Goal: Transaction & Acquisition: Purchase product/service

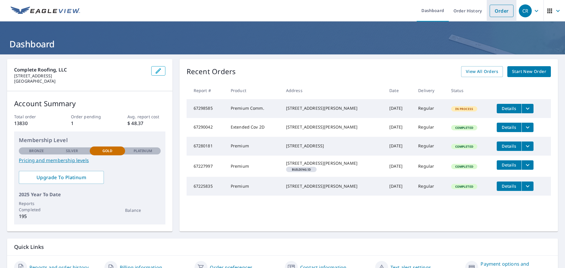
click at [496, 8] on link "Order" at bounding box center [501, 11] width 24 height 12
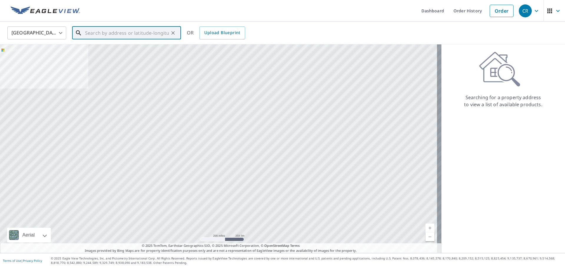
click at [115, 33] on input "text" at bounding box center [127, 33] width 84 height 16
paste input "[STREET_ADDRESS][PERSON_NAME],"
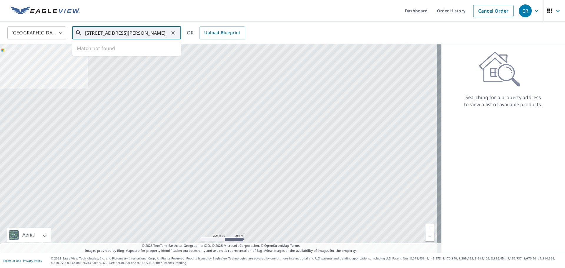
scroll to position [0, 35]
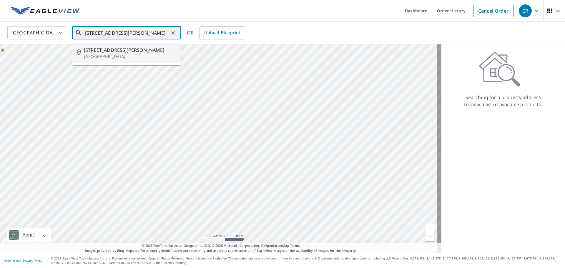
click at [106, 52] on span "[STREET_ADDRESS][PERSON_NAME]" at bounding box center [130, 49] width 92 height 7
type input "[STREET_ADDRESS][PERSON_NAME][PERSON_NAME]"
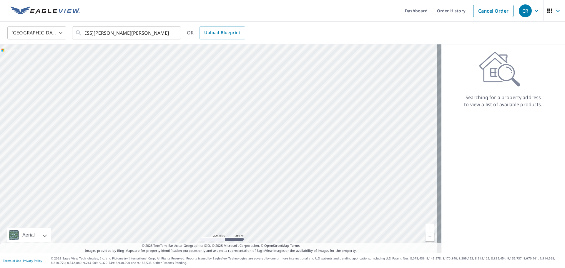
scroll to position [0, 0]
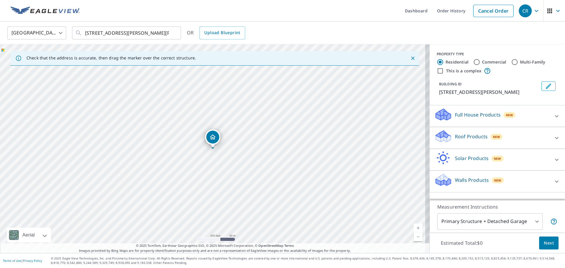
click at [553, 141] on icon at bounding box center [556, 137] width 7 height 7
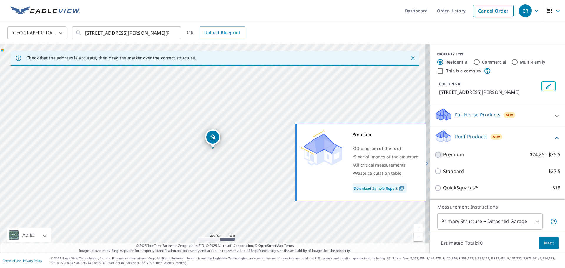
click at [434, 158] on input "Premium $24.25 - $75.5" at bounding box center [438, 154] width 9 height 7
checkbox input "true"
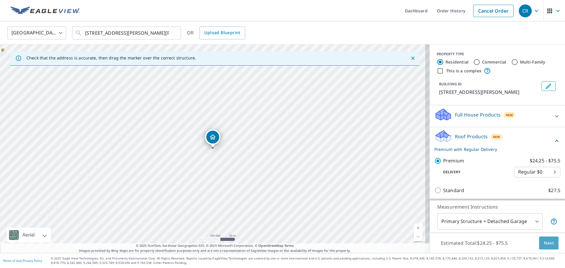
click at [544, 240] on span "Next" at bounding box center [548, 242] width 10 height 7
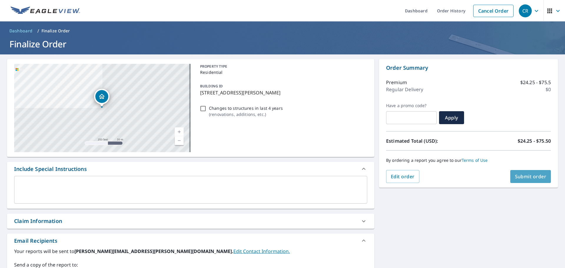
click at [532, 178] on span "Submit order" at bounding box center [530, 176] width 31 height 6
